Goal: Information Seeking & Learning: Learn about a topic

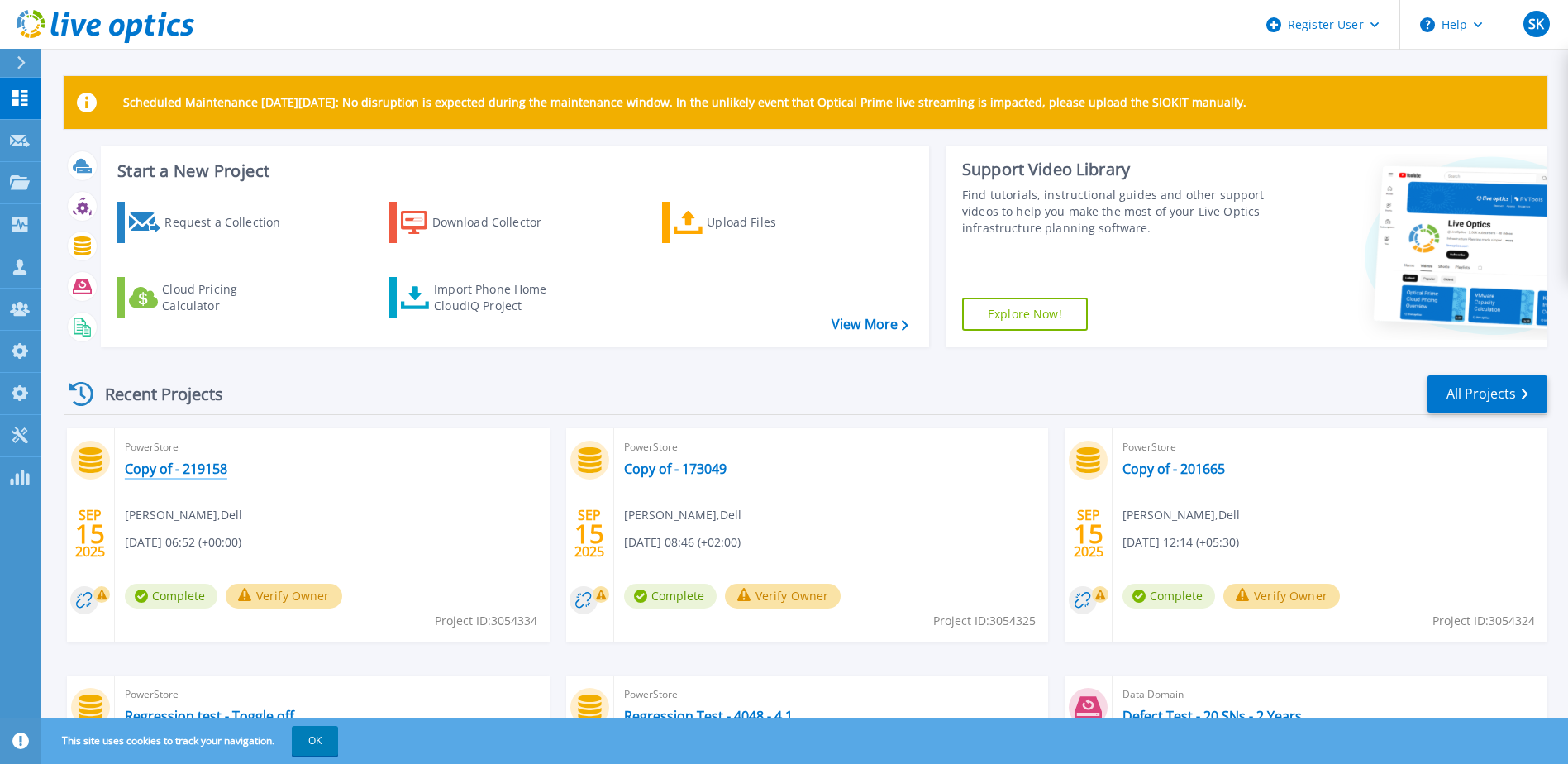
click at [173, 465] on link "Copy of - 219158" at bounding box center [176, 469] width 102 height 16
click at [1182, 476] on link "Copy of - 201665" at bounding box center [1173, 469] width 102 height 16
click at [698, 476] on link "Copy of - 173049" at bounding box center [676, 469] width 102 height 16
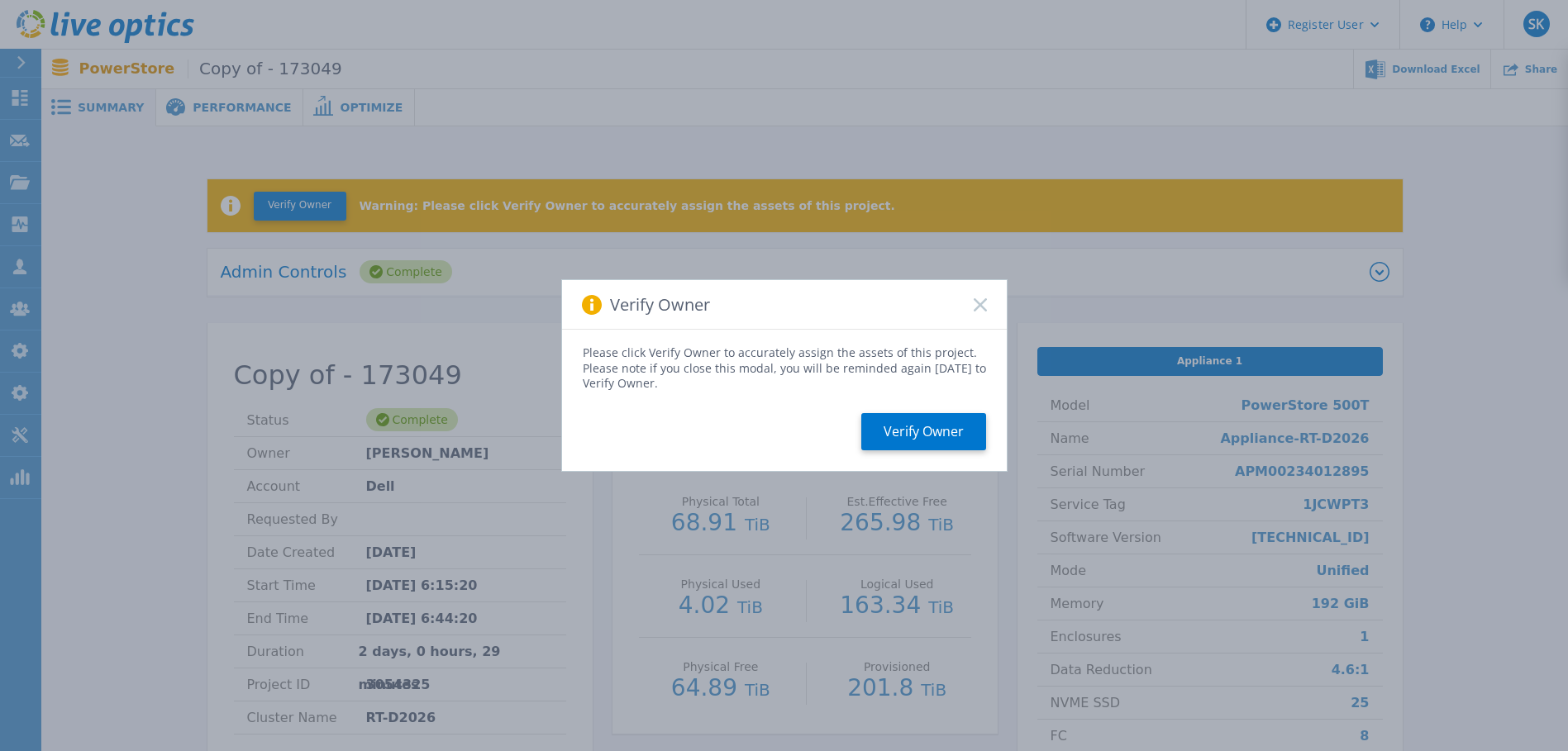
click at [1508, 207] on div "Verify Owner Please click Verify Owner to accurately assign the assets of this …" at bounding box center [784, 376] width 1568 height 751
click at [981, 310] on icon at bounding box center [980, 305] width 13 height 13
